Goal: Transaction & Acquisition: Purchase product/service

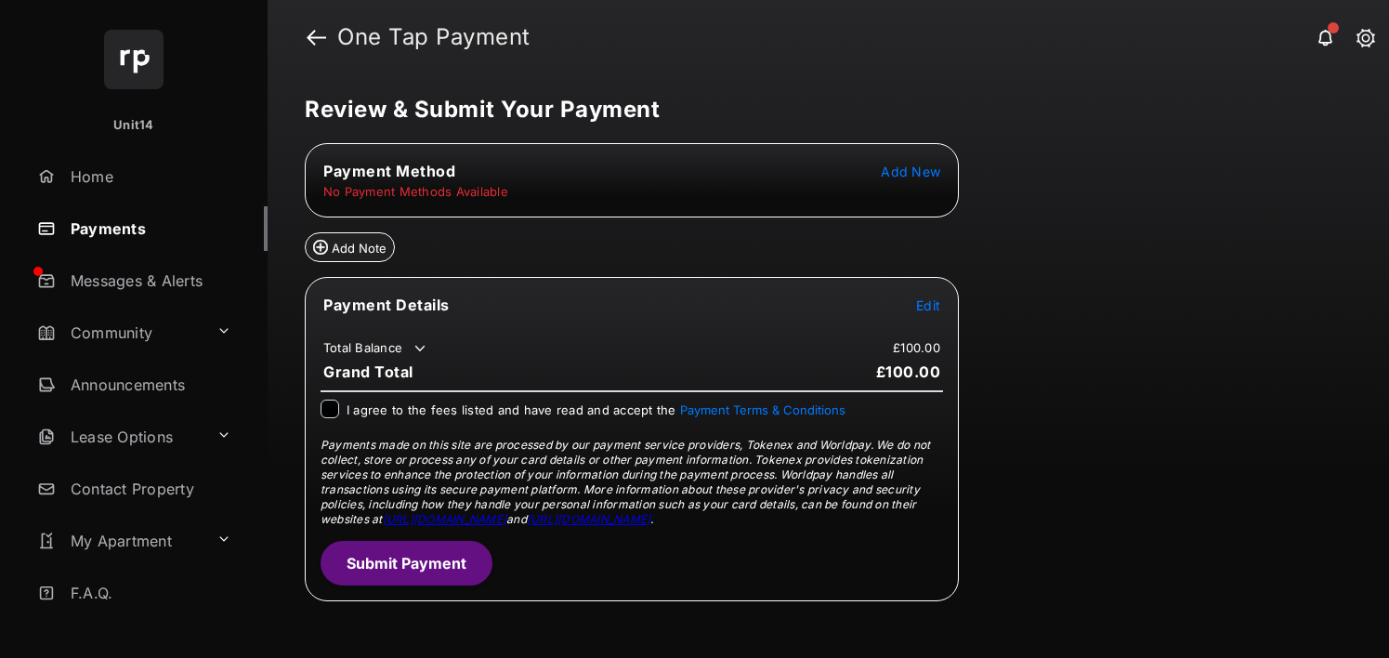
click at [923, 177] on span "Add New" at bounding box center [910, 172] width 59 height 16
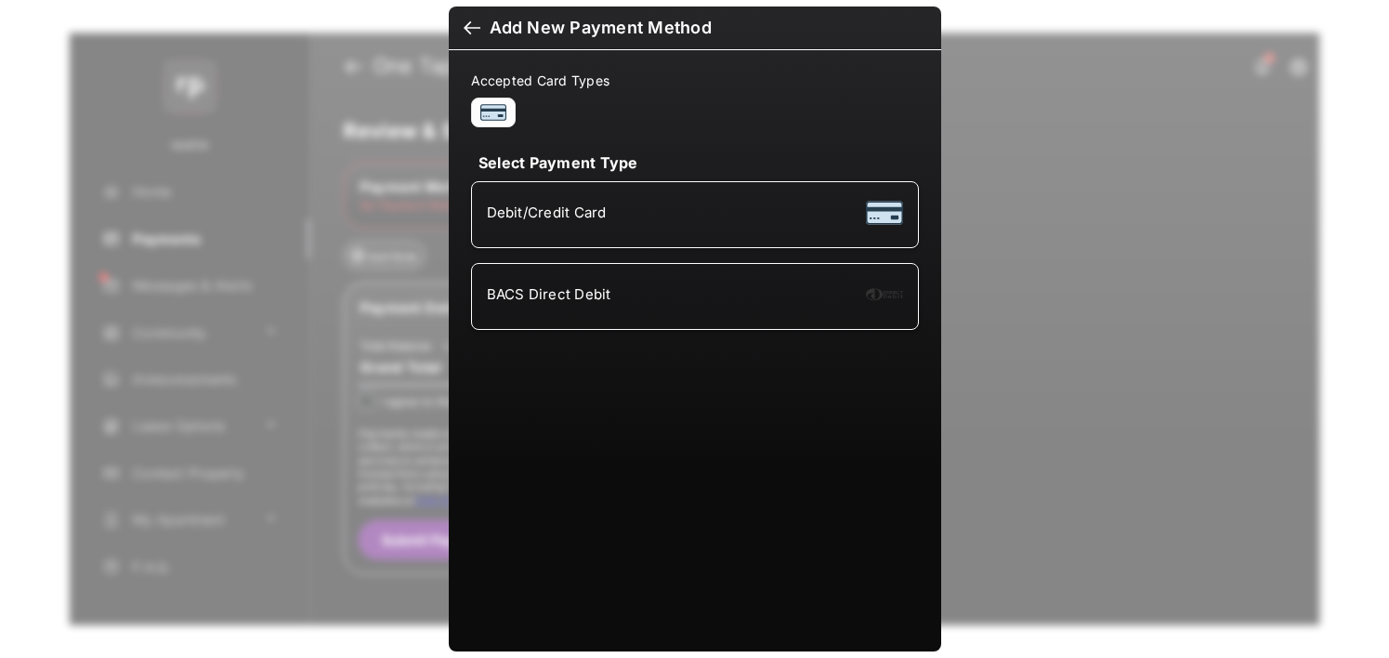
click at [600, 242] on li "Debit/Credit Card" at bounding box center [695, 214] width 448 height 67
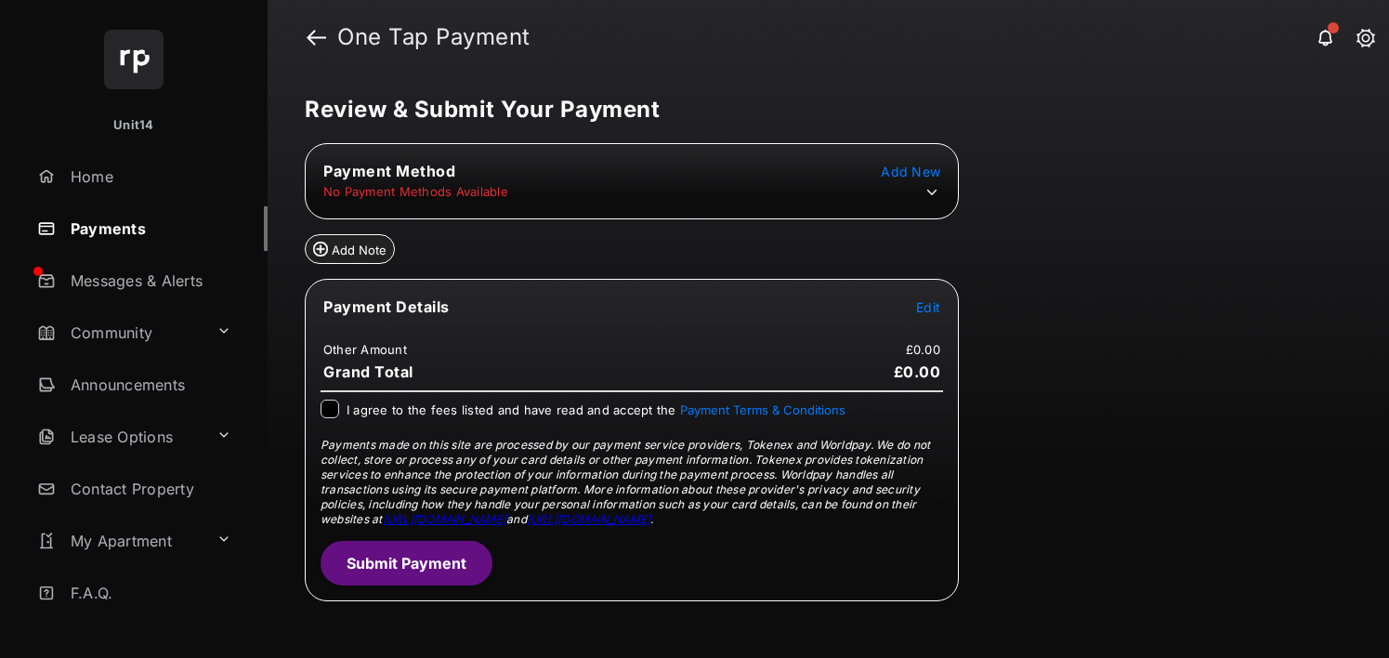
click at [940, 308] on span "Edit" at bounding box center [928, 307] width 24 height 16
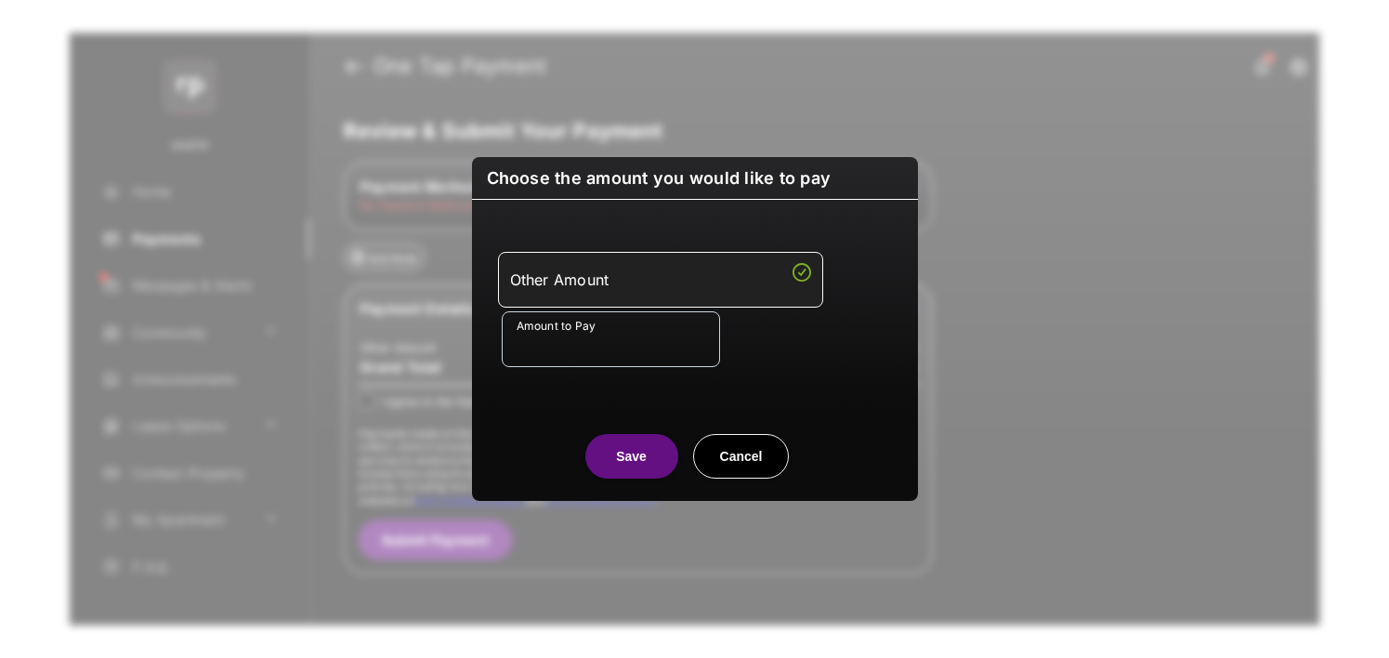
click at [704, 342] on input "Amount to Pay" at bounding box center [611, 339] width 218 height 56
type input "**"
click at [596, 467] on button "Save" at bounding box center [632, 456] width 93 height 45
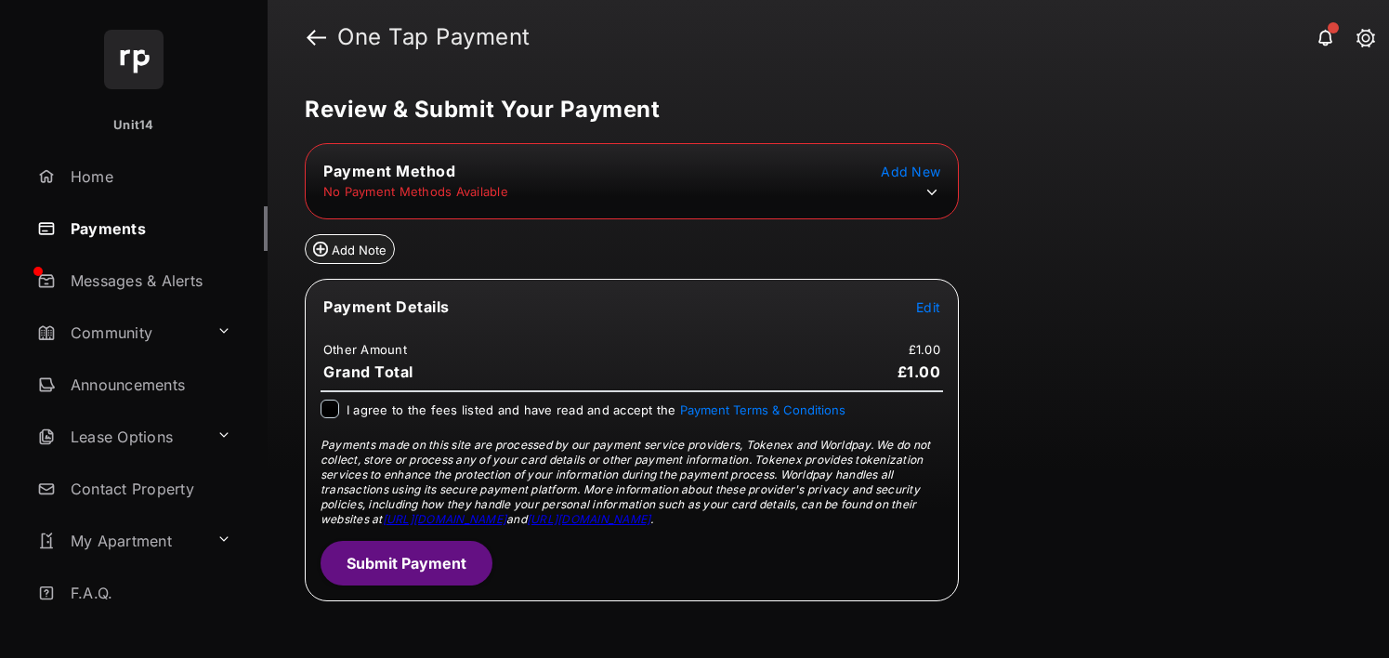
click at [935, 194] on icon at bounding box center [932, 192] width 17 height 17
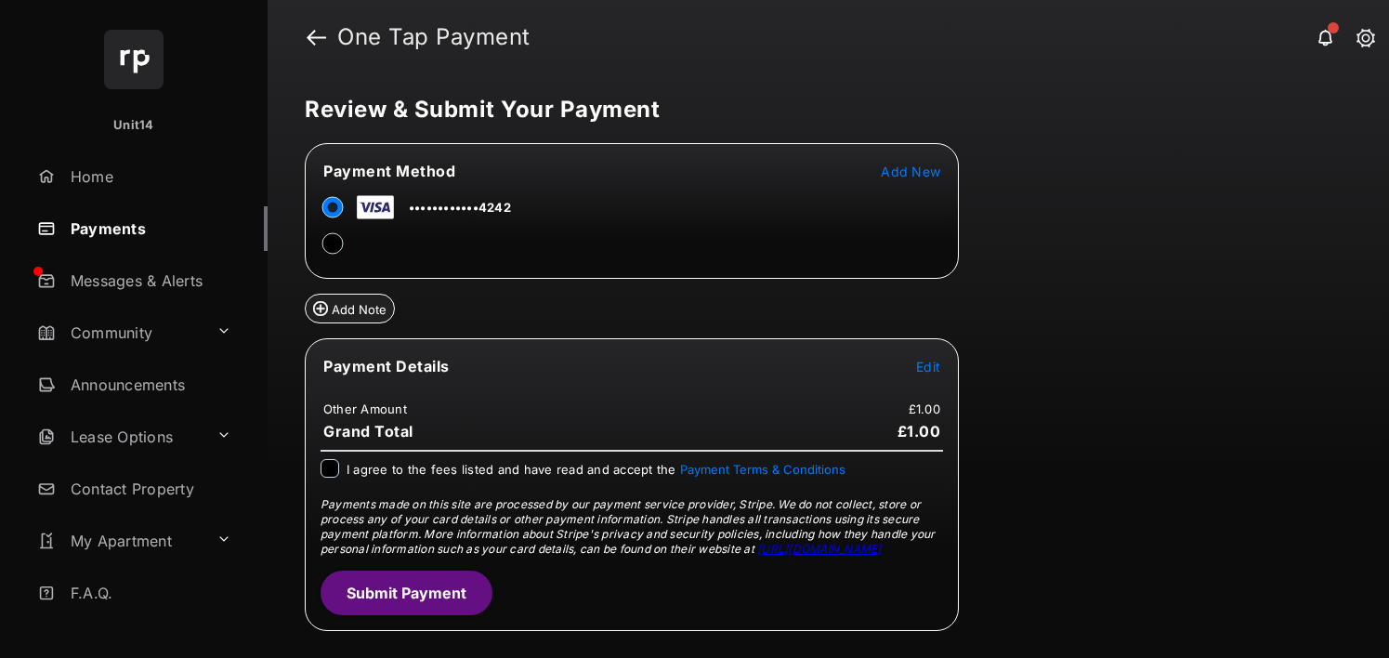
click at [533, 371] on tr "Payment Details Edit" at bounding box center [632, 377] width 649 height 43
click at [823, 335] on form "Payment Method Add New ••••••••••••4242 Add Note Payment Details Edit Other Amo…" at bounding box center [632, 387] width 654 height 488
click at [390, 474] on span "I agree to the fees listed and have read and accept the Payment Terms & Conditi…" at bounding box center [596, 469] width 499 height 15
click at [364, 577] on button "Submit Payment" at bounding box center [407, 593] width 172 height 45
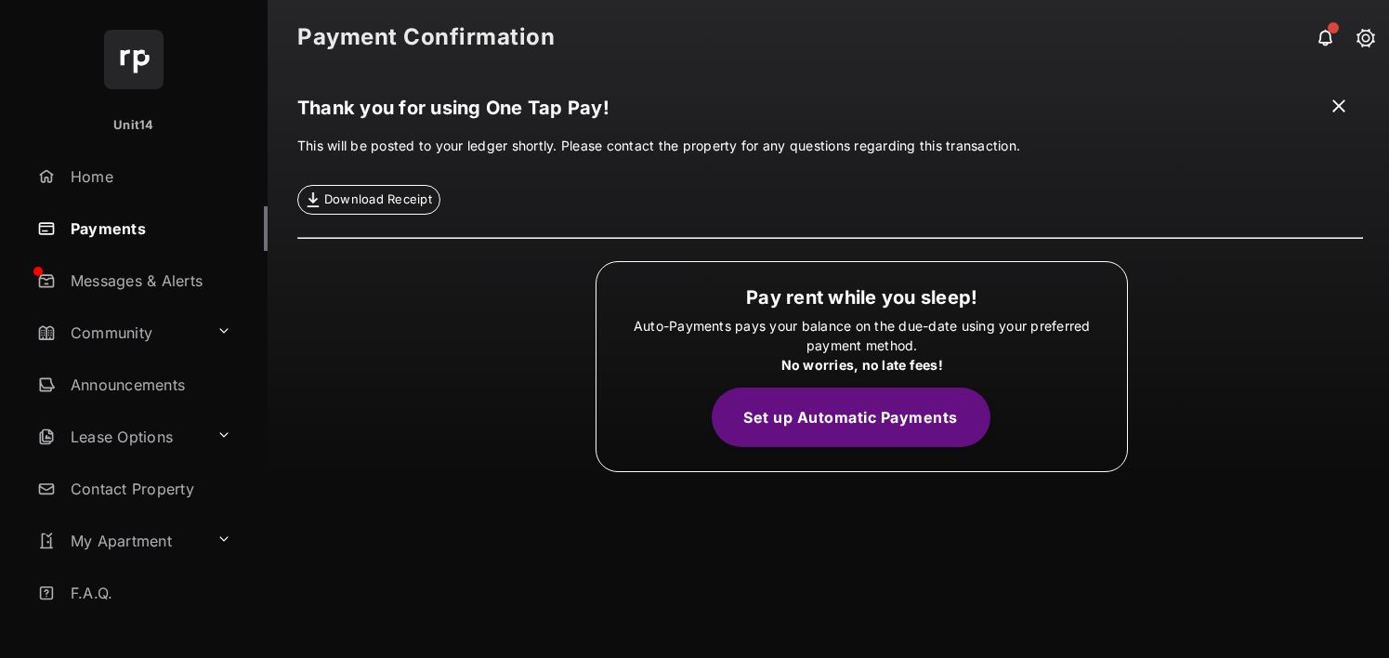
click at [122, 235] on link "Payments" at bounding box center [149, 228] width 238 height 45
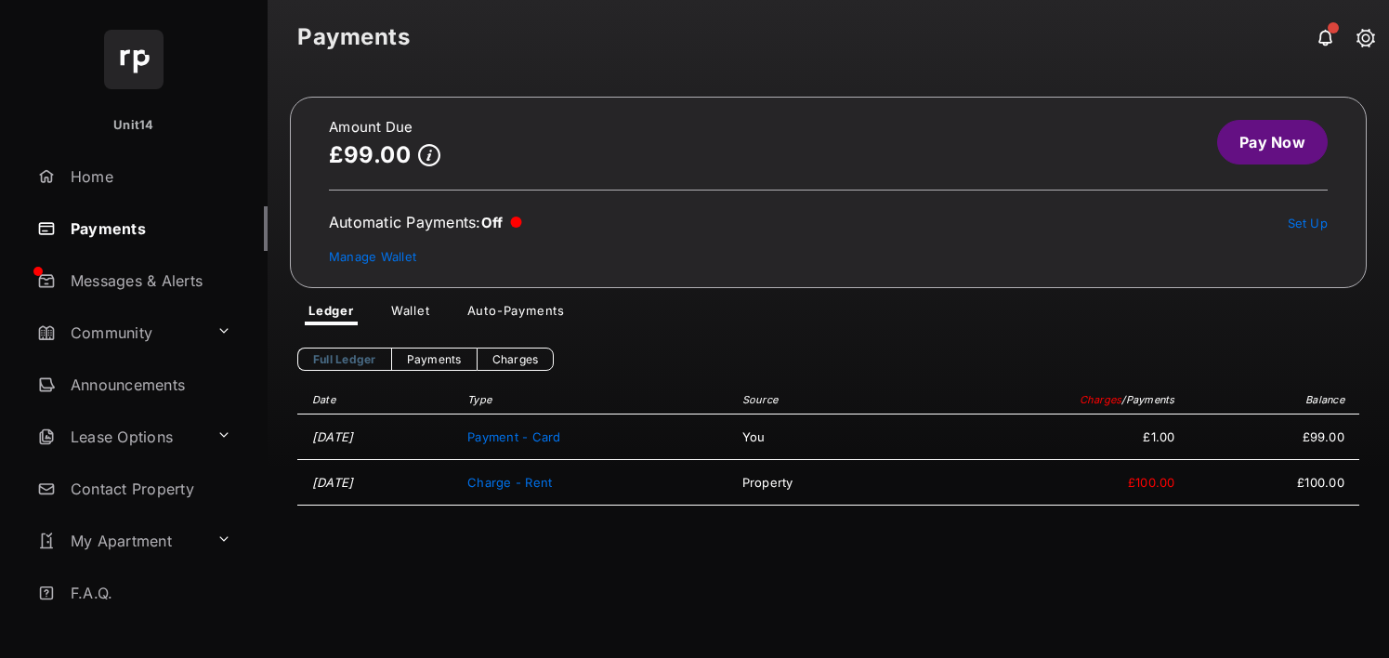
click at [402, 334] on div "Full Ledger Payments Charges Date Type Source Charges / Payments Balance [DATE]…" at bounding box center [829, 523] width 1122 height 397
click at [428, 294] on span "Amount Due £99.00 Pay Now Automatic Payments : Off Set Up Manage Wallet Ledger …" at bounding box center [828, 211] width 1077 height 229
click at [419, 312] on link "Wallet" at bounding box center [410, 314] width 69 height 22
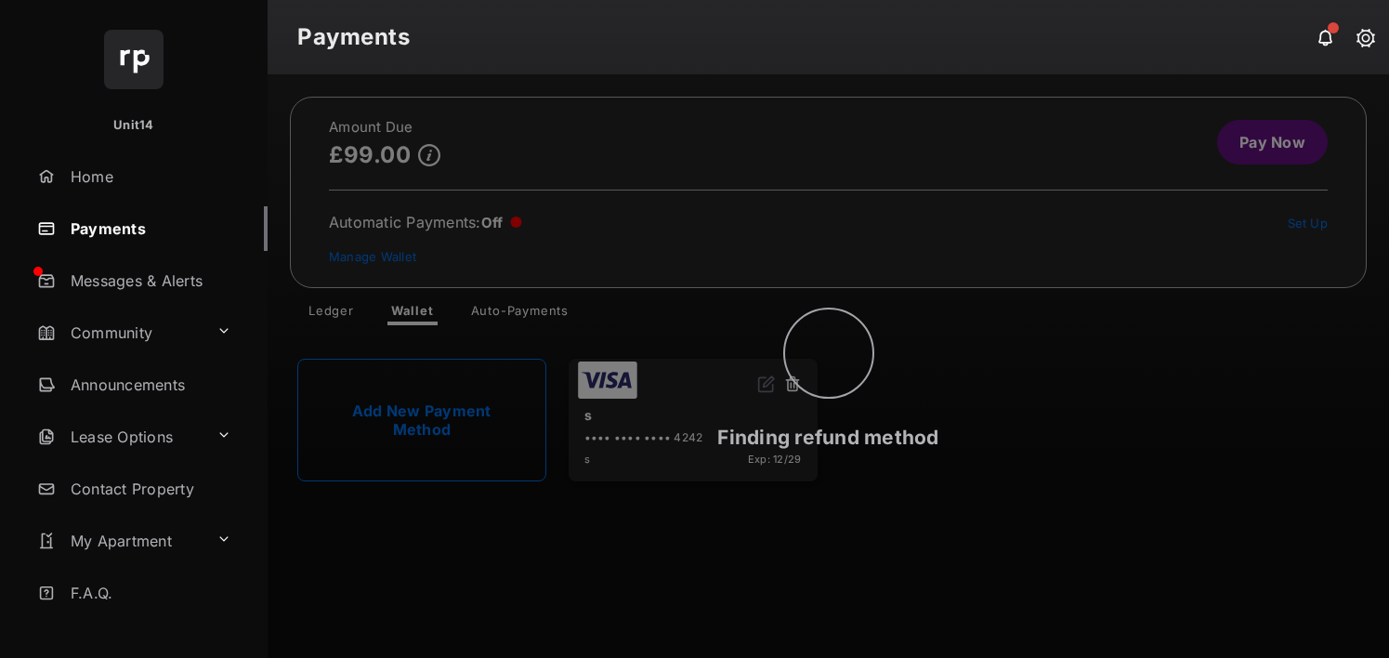
click at [797, 387] on icon at bounding box center [829, 353] width 93 height 93
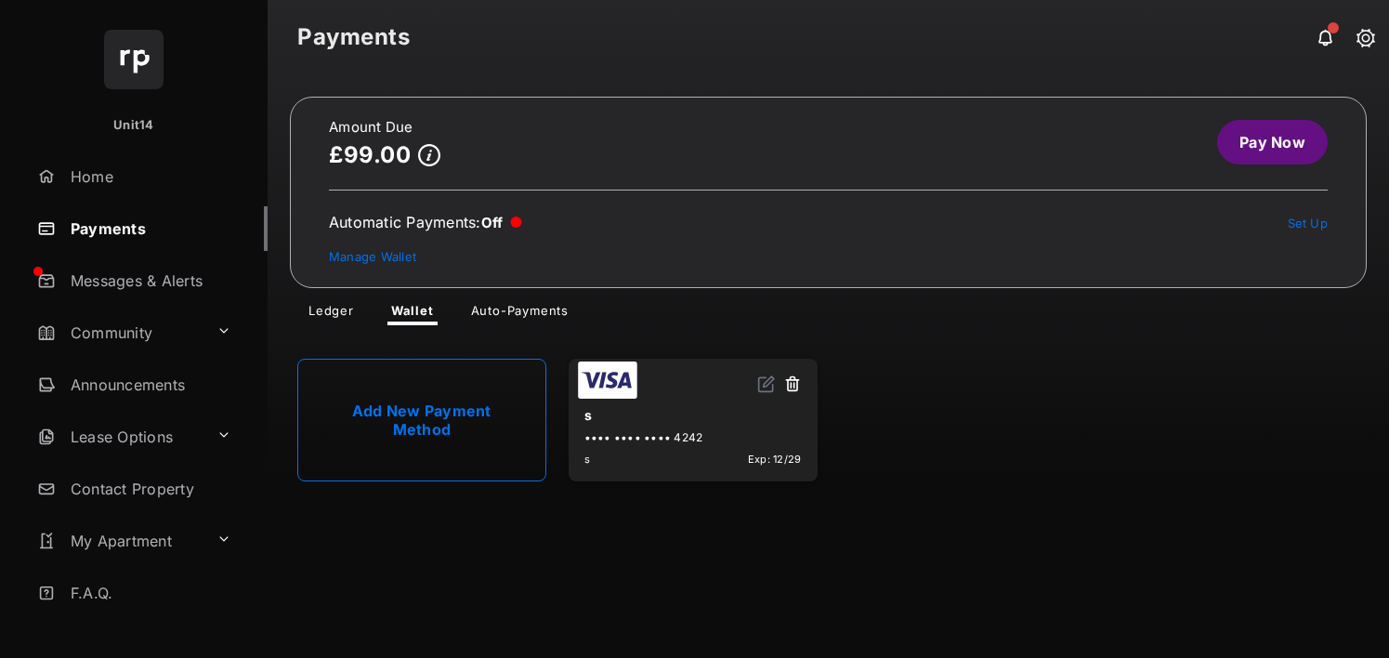
click at [793, 390] on button at bounding box center [792, 385] width 19 height 21
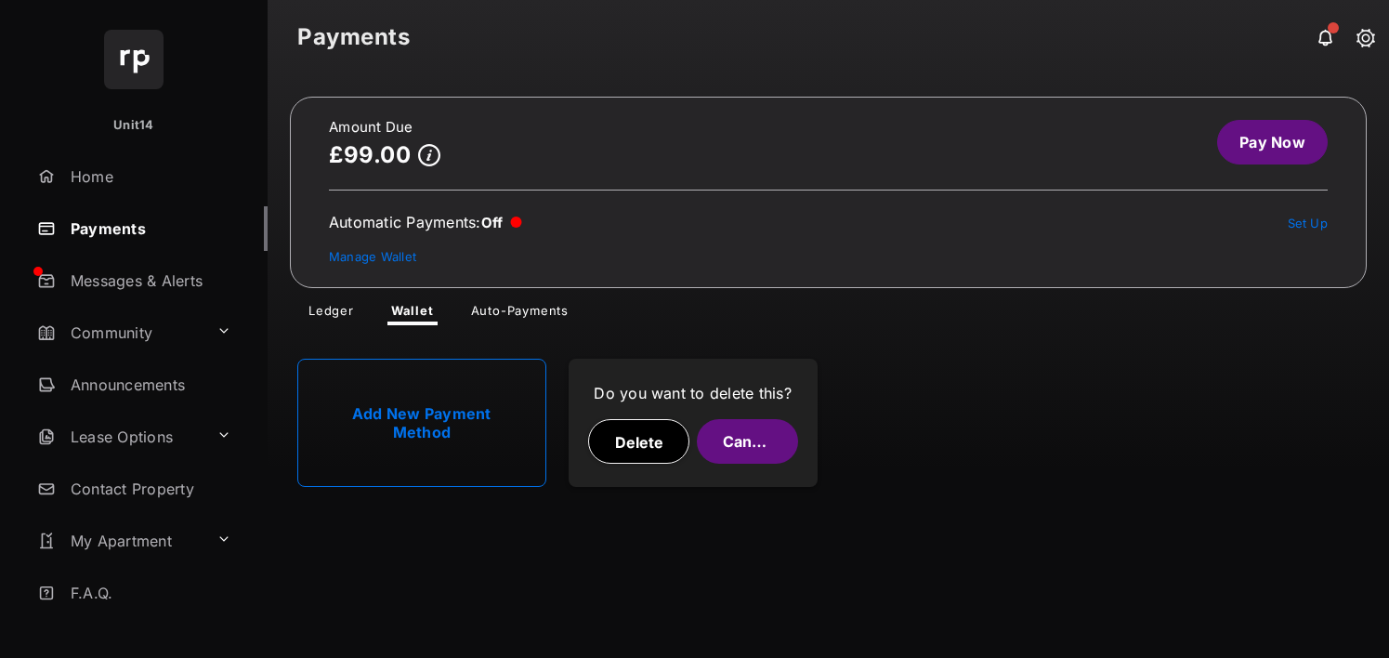
click at [651, 454] on button "Delete" at bounding box center [638, 441] width 101 height 45
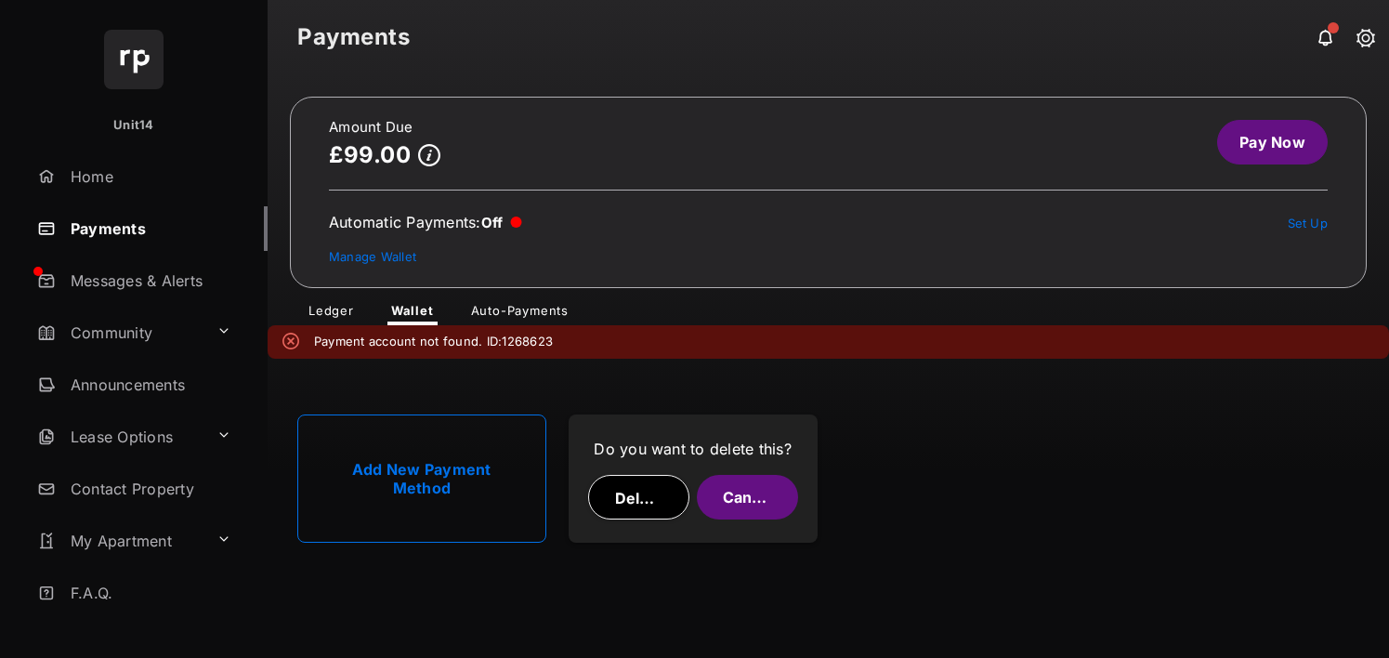
click at [171, 214] on link "Payments" at bounding box center [149, 228] width 238 height 45
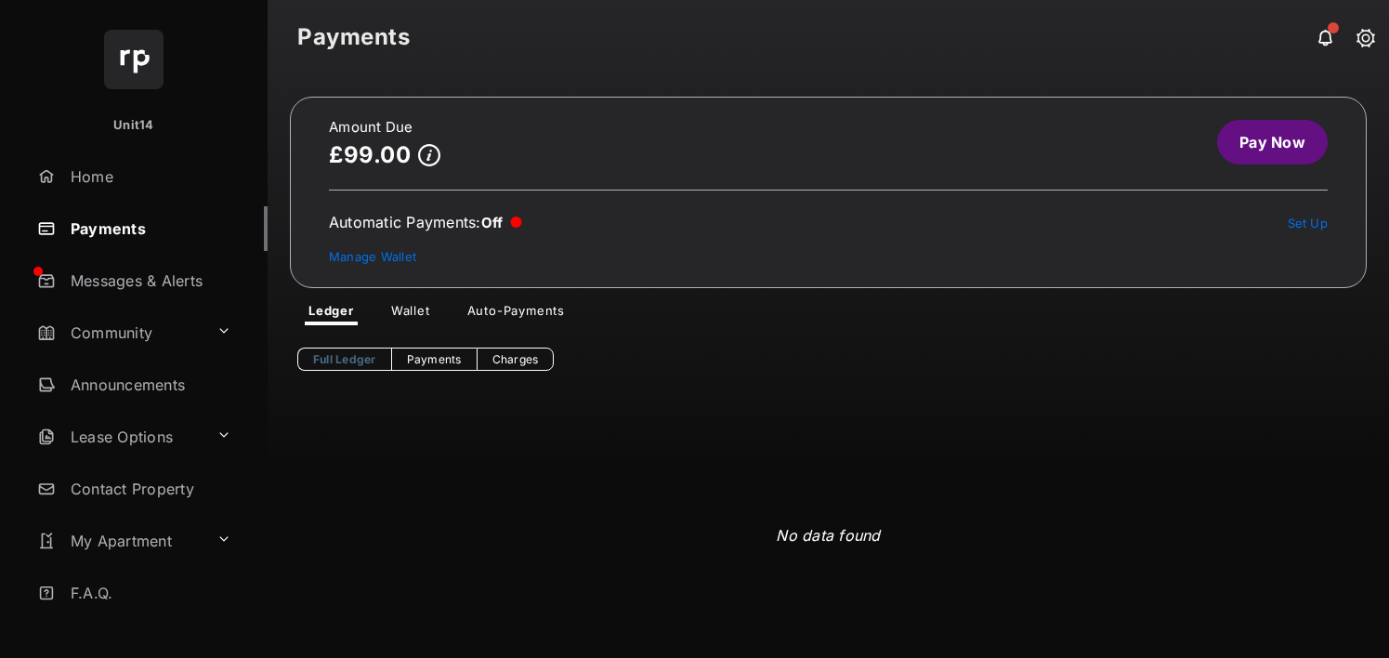
click at [429, 309] on link "Wallet" at bounding box center [410, 314] width 69 height 22
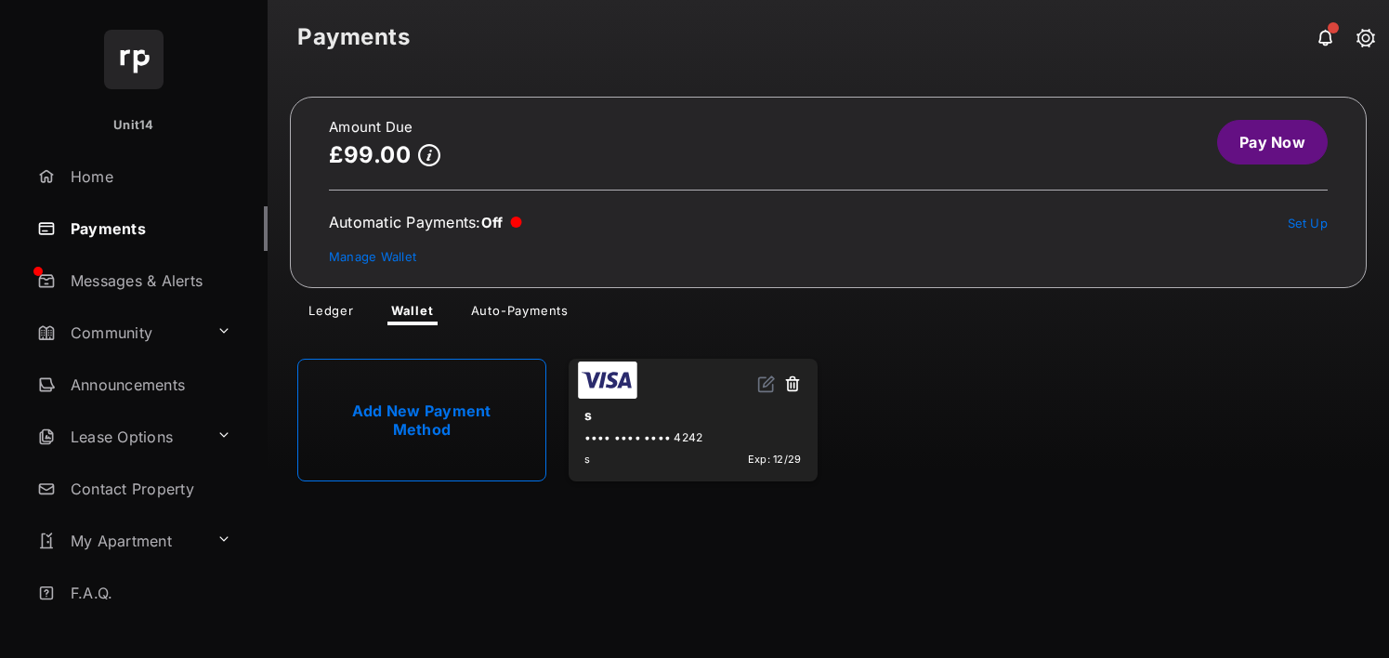
click at [792, 386] on button at bounding box center [792, 385] width 19 height 21
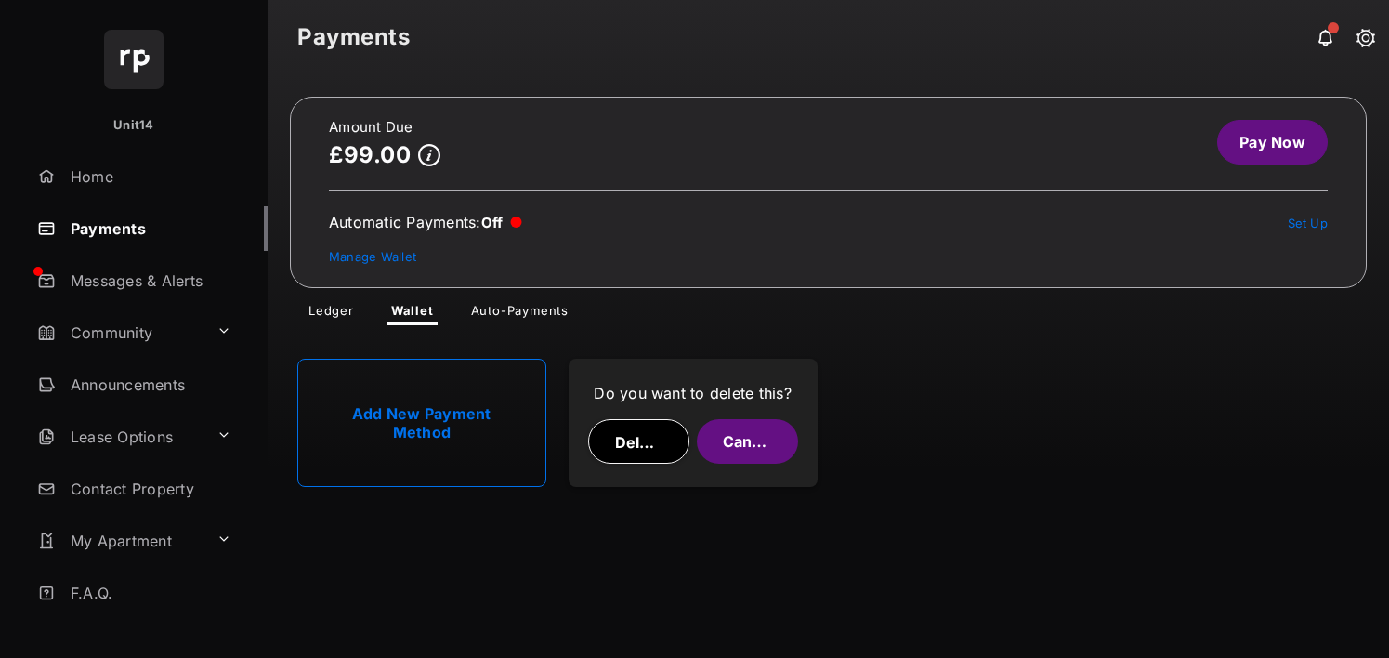
click at [655, 465] on div "Do you want to delete this? Delete Cancel" at bounding box center [693, 423] width 217 height 97
